Goal: Task Accomplishment & Management: Manage account settings

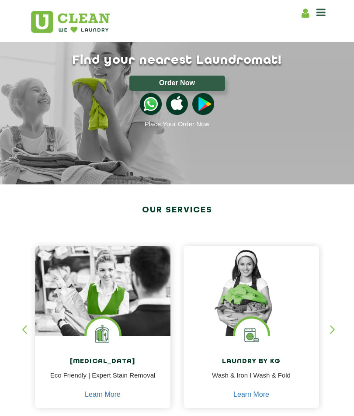
click at [319, 14] on icon at bounding box center [320, 12] width 9 height 10
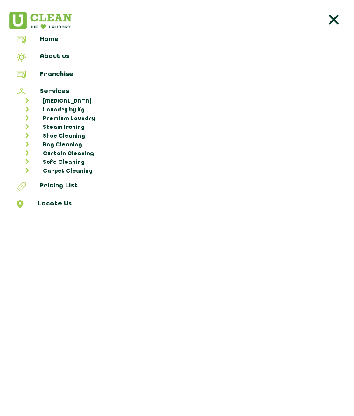
click at [62, 137] on link "Shoe Cleaning" at bounding box center [181, 136] width 339 height 9
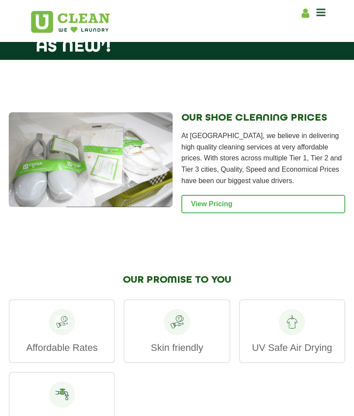
scroll to position [944, 0]
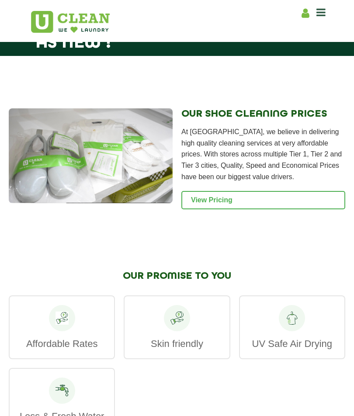
click at [262, 209] on link "View Pricing" at bounding box center [263, 200] width 164 height 18
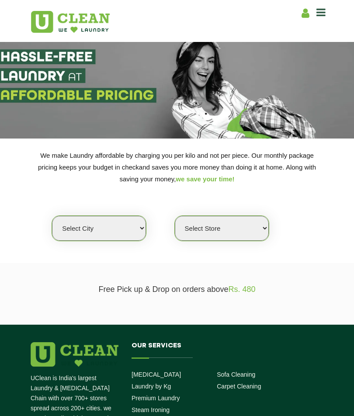
click at [125, 227] on select "Select city [GEOGRAPHIC_DATA] [GEOGRAPHIC_DATA] [GEOGRAPHIC_DATA] [GEOGRAPHIC_D…" at bounding box center [99, 228] width 94 height 25
select select "77"
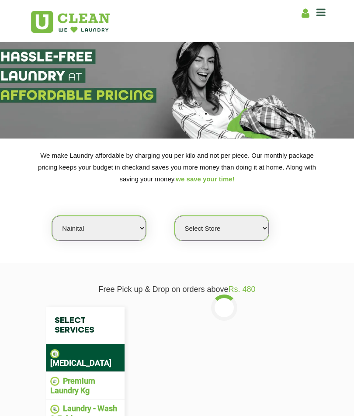
click at [208, 229] on select "Select Store UClean Nainital" at bounding box center [222, 228] width 94 height 25
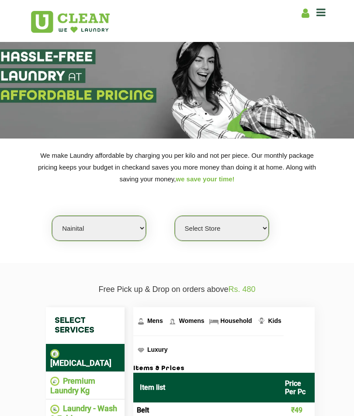
select select "238"
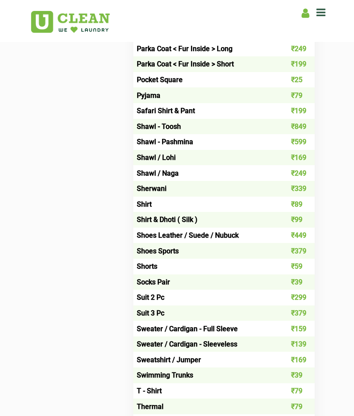
scroll to position [855, 0]
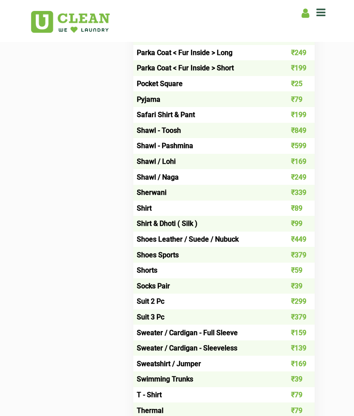
click at [155, 252] on td "Shoes Sports" at bounding box center [205, 255] width 145 height 16
click at [158, 257] on td "Shoes Sports" at bounding box center [205, 255] width 145 height 16
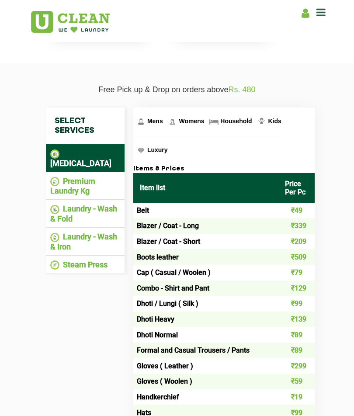
scroll to position [201, 0]
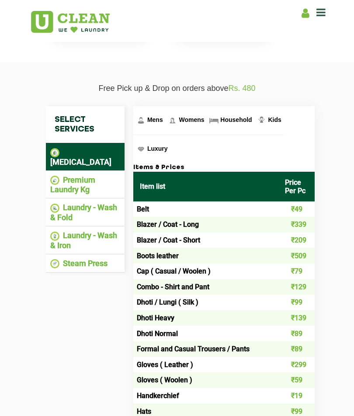
click at [105, 175] on li "Premium Laundry Kg" at bounding box center [85, 184] width 70 height 19
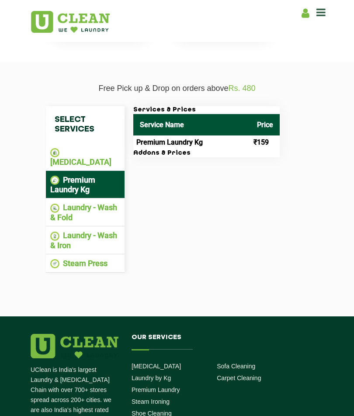
click at [88, 205] on li "Laundry - Wash & Fold" at bounding box center [85, 212] width 70 height 19
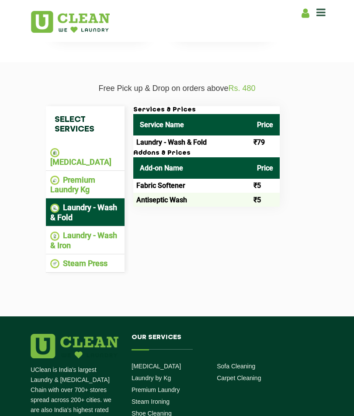
click at [160, 203] on td "Antiseptic Wash" at bounding box center [191, 200] width 117 height 14
click at [90, 243] on li "Laundry - Wash & Iron" at bounding box center [85, 240] width 70 height 19
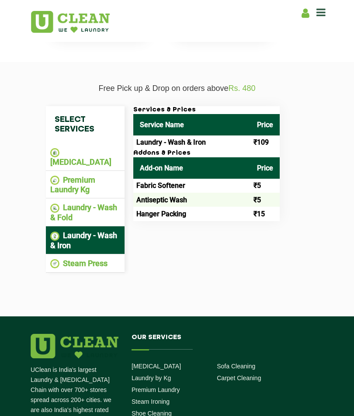
click at [99, 259] on li "Steam Press" at bounding box center [85, 264] width 70 height 10
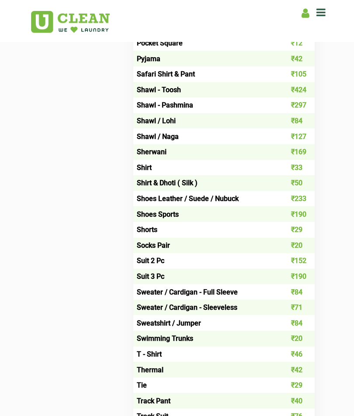
scroll to position [924, 0]
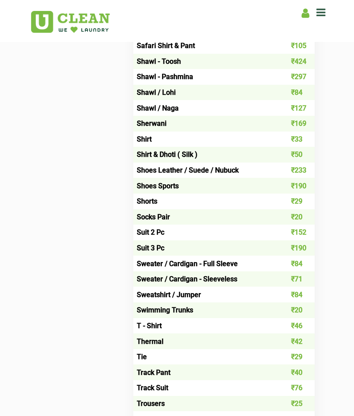
click at [155, 188] on td "Shoes Sports" at bounding box center [205, 186] width 145 height 16
click at [178, 171] on td "Shoes Leather / Suede / Nubuck" at bounding box center [205, 170] width 145 height 16
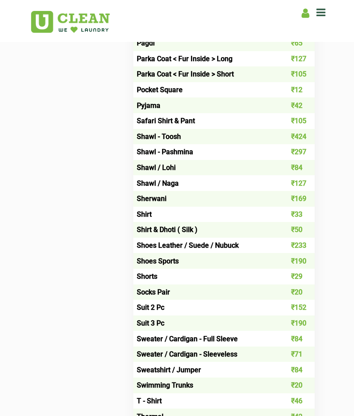
scroll to position [851, 0]
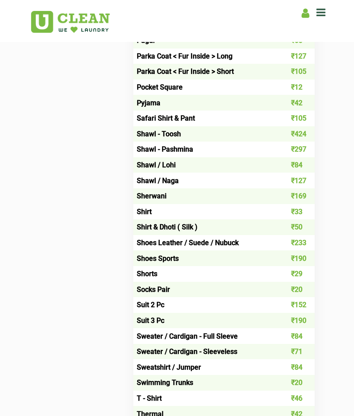
click at [213, 248] on td "Shoes Leather / Suede / Nubuck" at bounding box center [205, 243] width 145 height 16
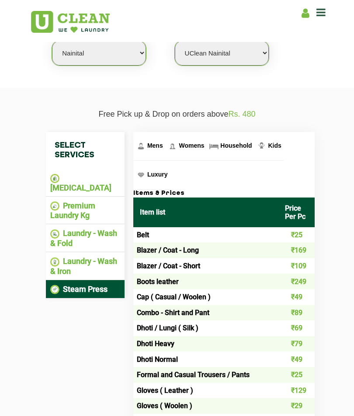
scroll to position [176, 0]
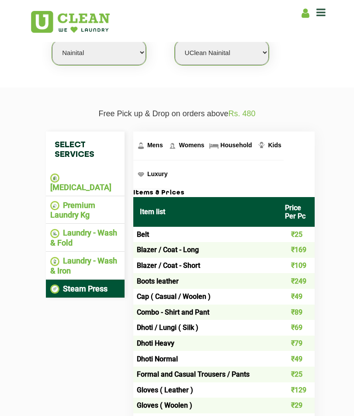
click at [116, 178] on li "[MEDICAL_DATA]" at bounding box center [85, 182] width 70 height 19
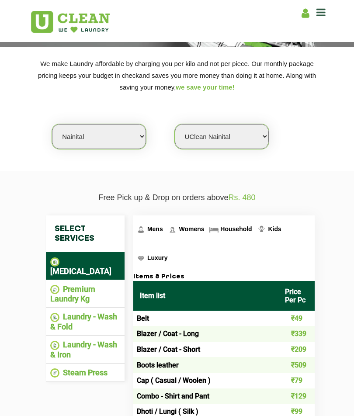
scroll to position [91, 0]
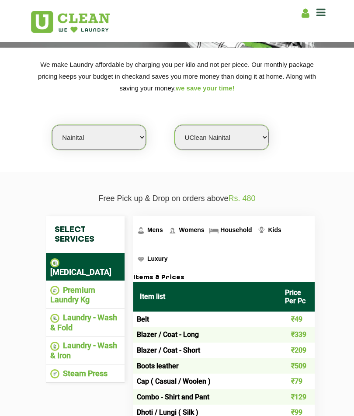
click at [304, 15] on icon at bounding box center [305, 13] width 8 height 11
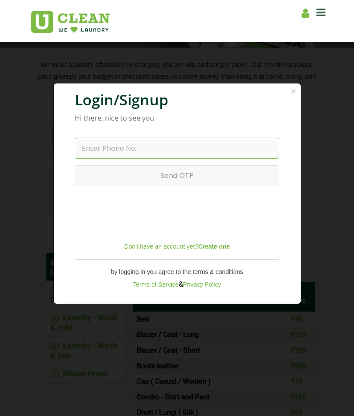
click at [200, 154] on input "text" at bounding box center [177, 148] width 205 height 21
click at [213, 250] on b "Create one" at bounding box center [213, 246] width 31 height 7
click at [218, 250] on b "Create one" at bounding box center [213, 246] width 31 height 7
click at [217, 250] on b "Create one" at bounding box center [213, 246] width 31 height 7
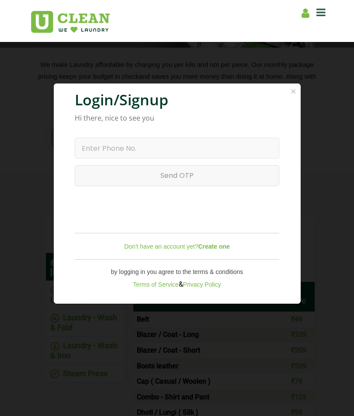
click at [217, 250] on b "Create one" at bounding box center [213, 246] width 31 height 7
click at [222, 250] on b "Create one" at bounding box center [213, 246] width 31 height 7
click at [174, 250] on link "Don't have an account yet? Create one" at bounding box center [177, 246] width 106 height 7
click at [213, 151] on input "text" at bounding box center [177, 148] width 205 height 21
type input "7302780609"
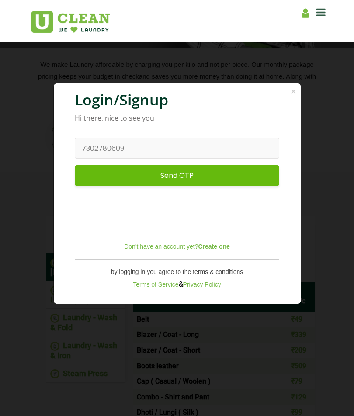
click at [208, 183] on input "Send OTP" at bounding box center [177, 175] width 205 height 21
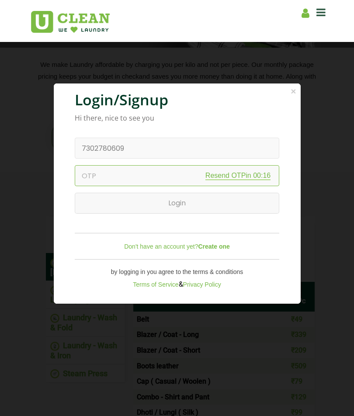
click at [152, 183] on input "text" at bounding box center [177, 175] width 205 height 21
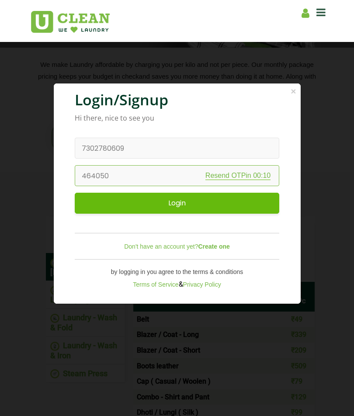
type input "464050"
click at [211, 211] on input "Login" at bounding box center [177, 203] width 205 height 21
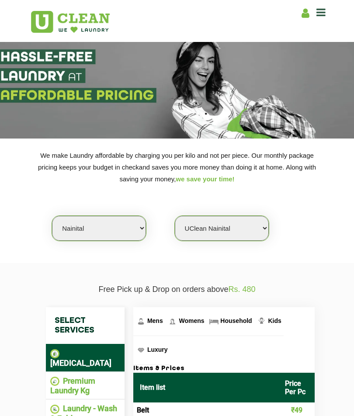
scroll to position [0, 0]
click at [320, 17] on icon at bounding box center [320, 12] width 9 height 10
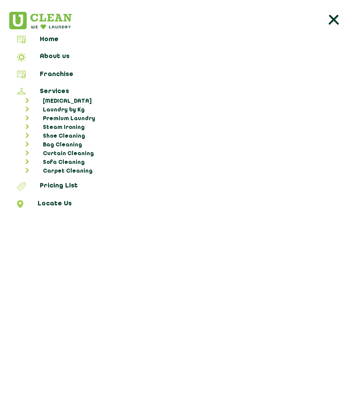
click at [330, 17] on line at bounding box center [334, 20] width 8 height 8
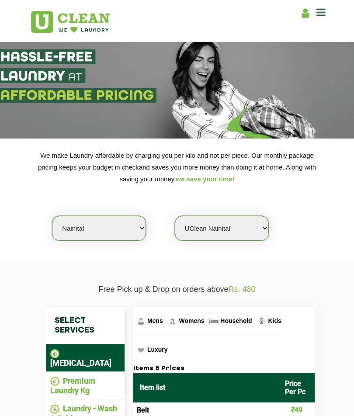
click at [306, 13] on icon at bounding box center [305, 13] width 8 height 11
select select
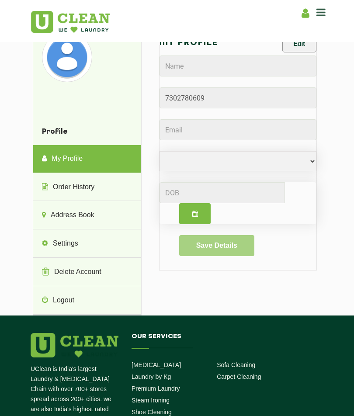
click at [302, 50] on button "Edit" at bounding box center [299, 43] width 34 height 17
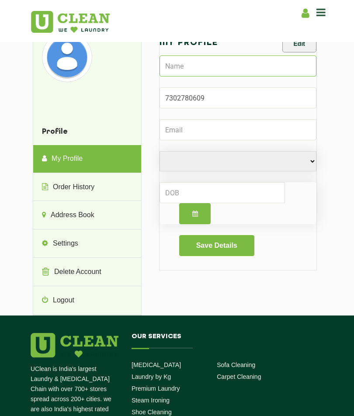
click at [235, 67] on input "text" at bounding box center [237, 65] width 157 height 21
type input "SNEHA RAWAT"
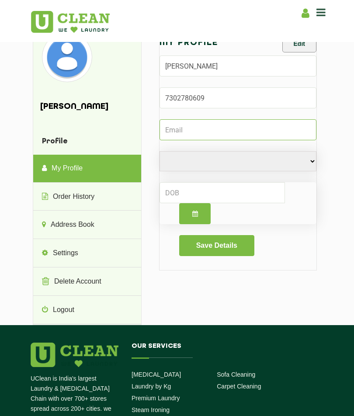
click at [211, 132] on input "Email" at bounding box center [237, 129] width 157 height 21
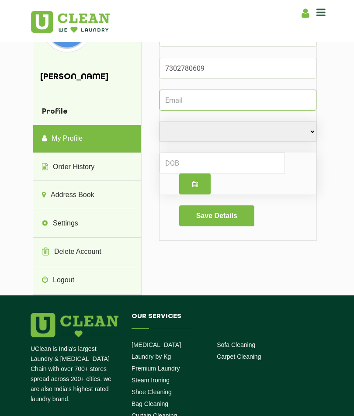
scroll to position [34, 0]
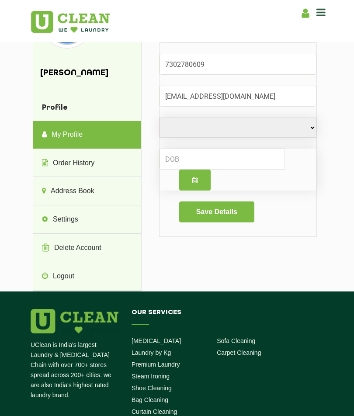
type input "fateful.defiant.5k@icloud.com"
click at [224, 126] on select "Male Female i'd rather not say" at bounding box center [237, 127] width 157 height 20
select select "F"
click at [221, 158] on input at bounding box center [221, 159] width 125 height 21
type input "2"
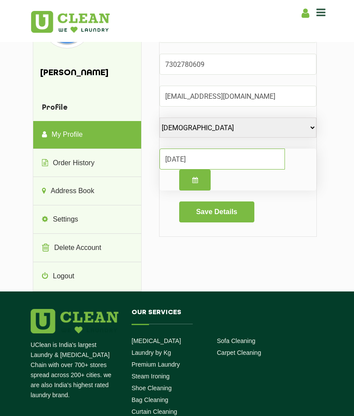
type input "07.07.2005"
click at [227, 212] on button "Save Details" at bounding box center [216, 211] width 75 height 21
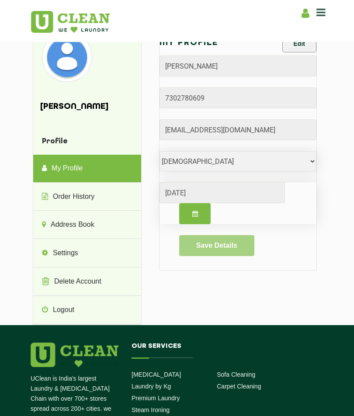
scroll to position [0, 0]
click at [100, 226] on link "Address Book" at bounding box center [87, 225] width 108 height 28
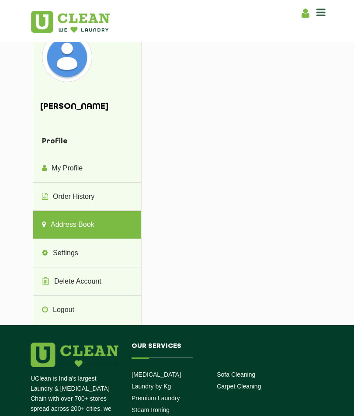
click at [319, 9] on icon at bounding box center [320, 12] width 9 height 10
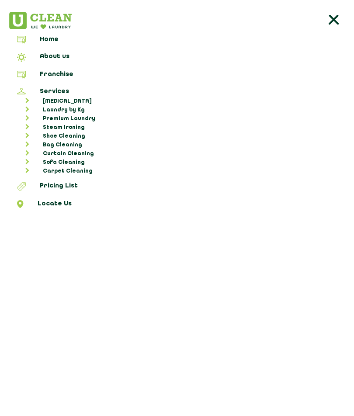
click at [336, 17] on line at bounding box center [333, 20] width 8 height 8
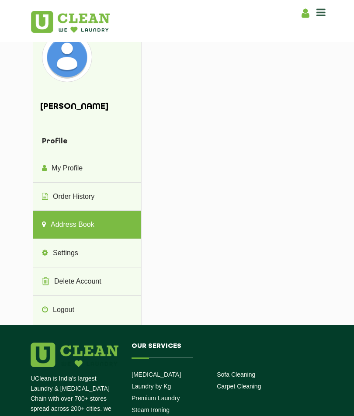
click at [305, 14] on icon at bounding box center [305, 13] width 8 height 11
click at [307, 12] on icon at bounding box center [305, 13] width 8 height 11
click at [72, 166] on link "My Profile" at bounding box center [87, 169] width 108 height 28
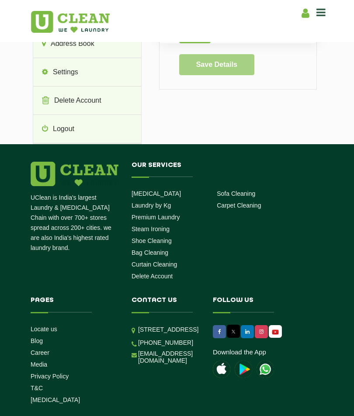
scroll to position [184, 0]
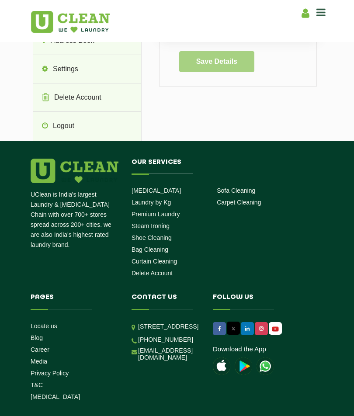
click at [155, 235] on link "Shoe Cleaning" at bounding box center [151, 237] width 40 height 7
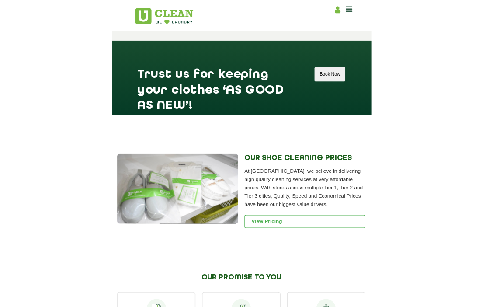
scroll to position [843, 2]
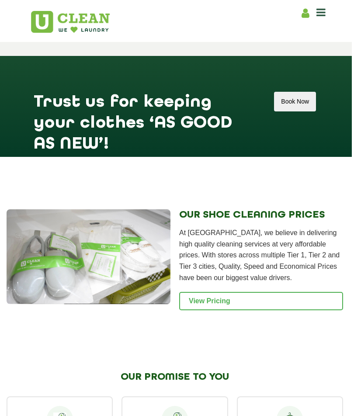
click at [308, 111] on button "Book Now" at bounding box center [295, 102] width 42 height 20
